Goal: Find specific page/section: Find specific page/section

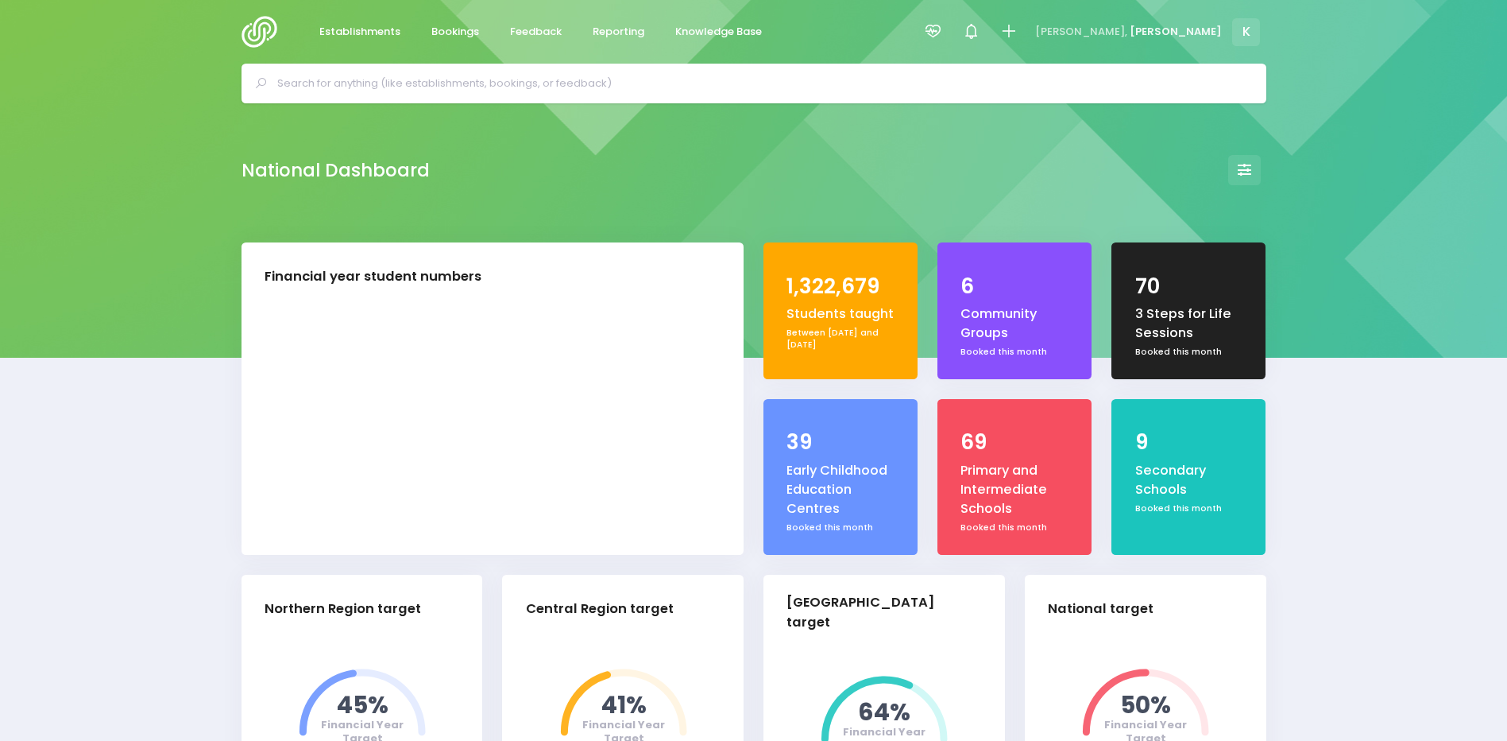
select select "5"
click at [439, 77] on input "text" at bounding box center [760, 84] width 967 height 24
paste input "TKK o Te Wananga Whare Tapere o Takitimu"
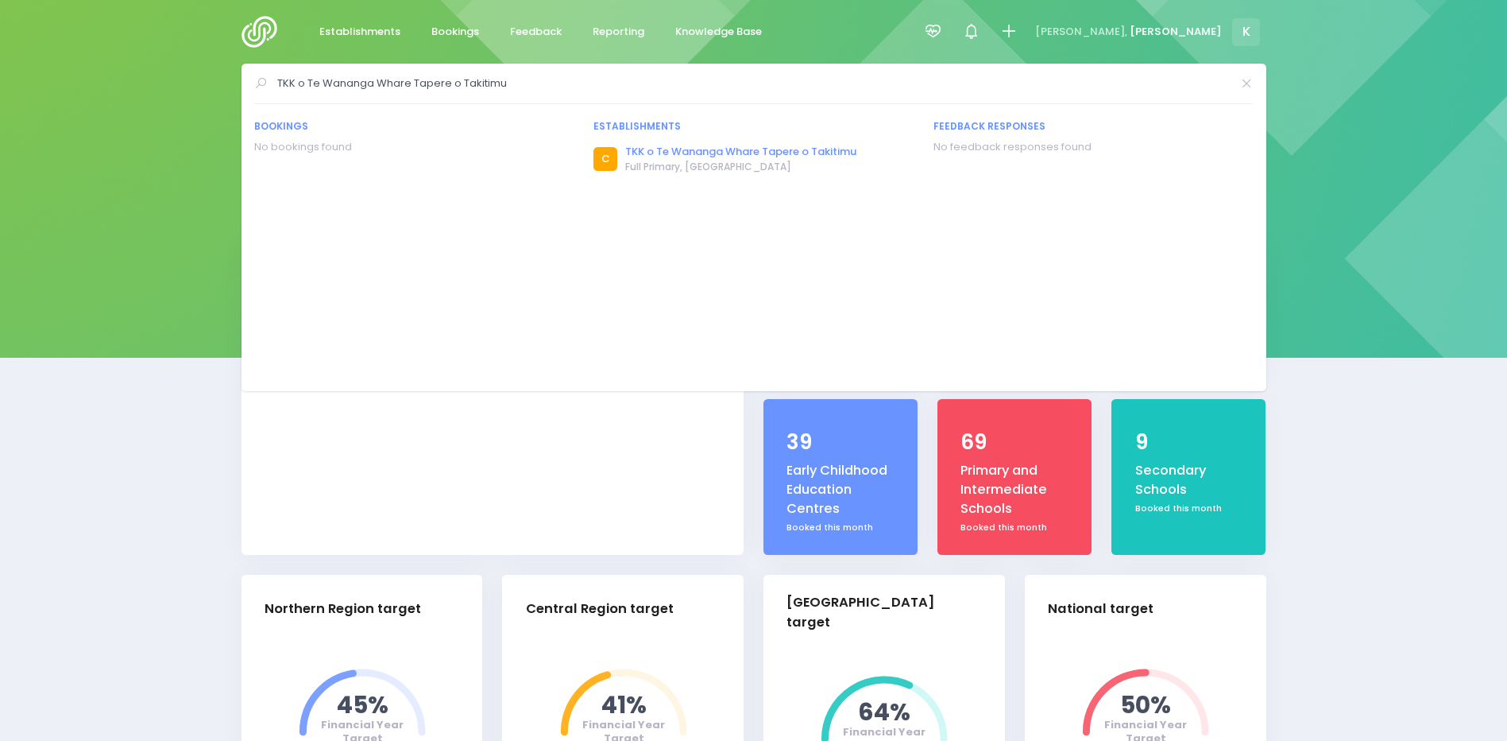
type input "TKK o Te Wananga Whare Tapere o Takitimu"
click at [668, 149] on link "TKK o Te Wananga Whare Tapere o Takitimu" at bounding box center [740, 152] width 231 height 16
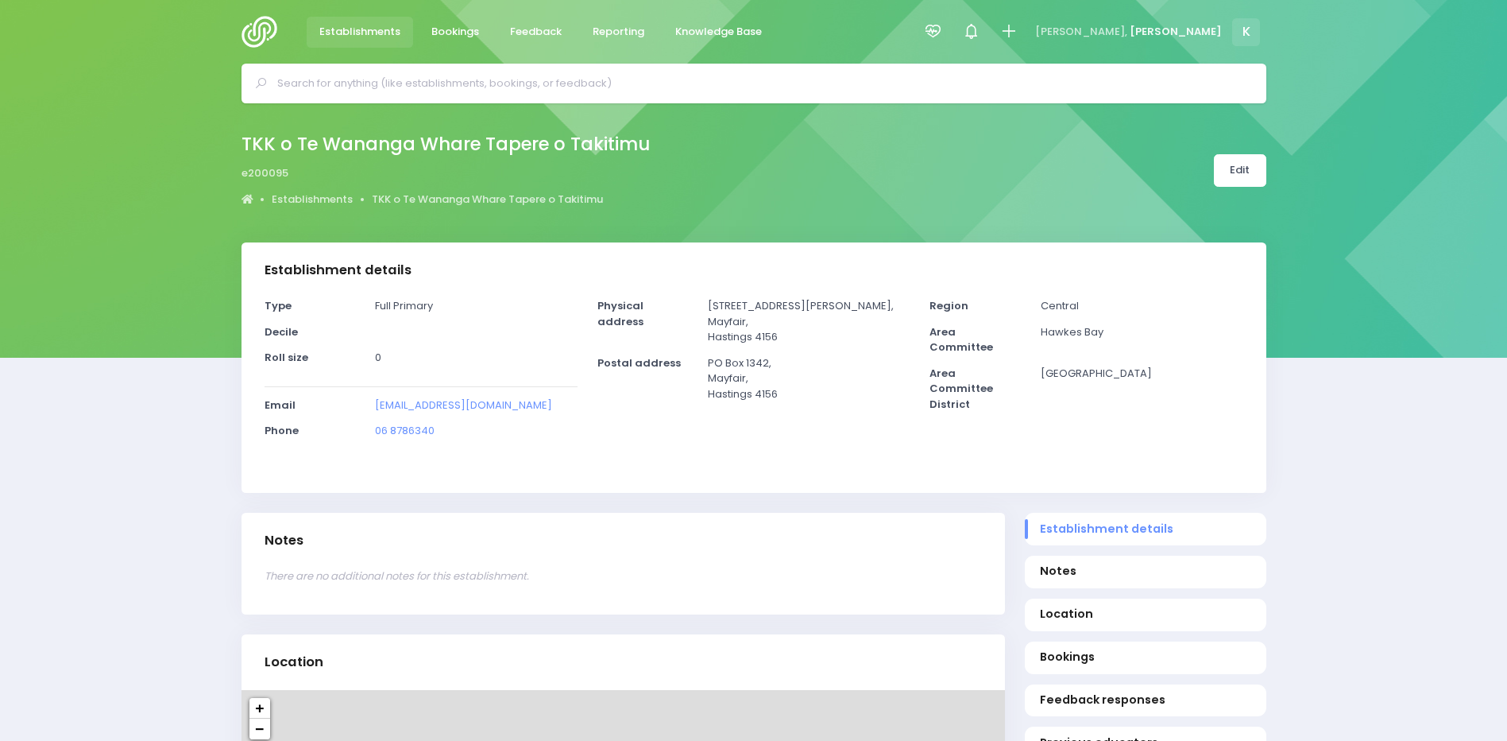
select select "5"
